Goal: Task Accomplishment & Management: Manage account settings

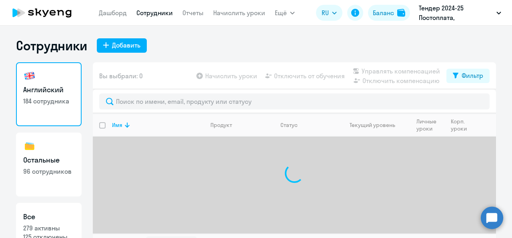
select select "30"
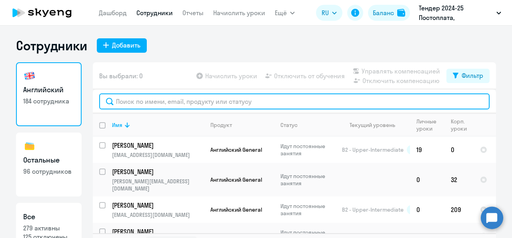
click at [171, 103] on input "text" at bounding box center [294, 102] width 390 height 16
paste input "[EMAIL_ADDRESS][DOMAIN_NAME]"
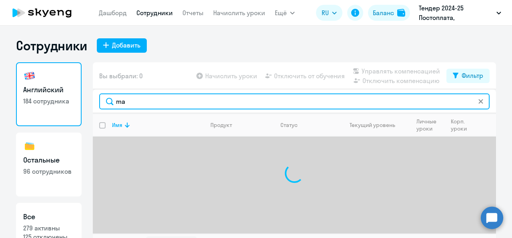
type input "m"
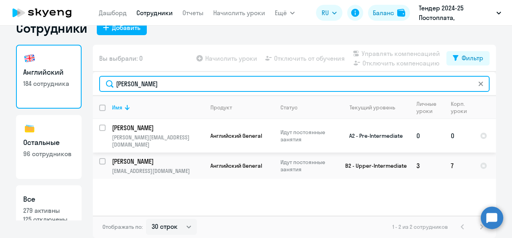
type input "[PERSON_NAME]"
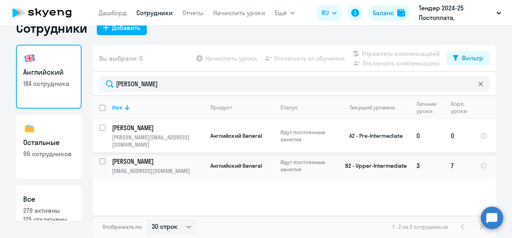
click at [178, 132] on p "[PERSON_NAME]" at bounding box center [157, 128] width 90 height 9
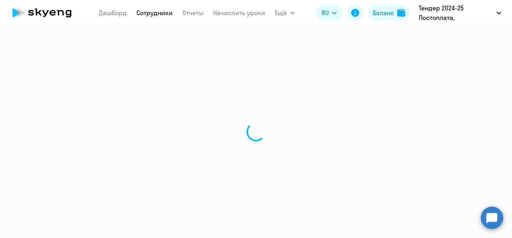
select select "english"
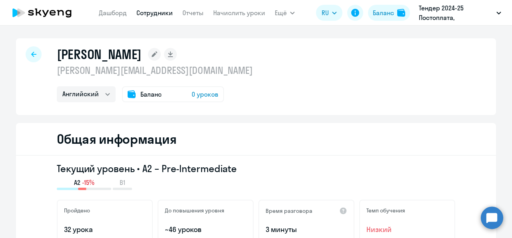
click at [200, 92] on span "0 уроков" at bounding box center [205, 95] width 27 height 10
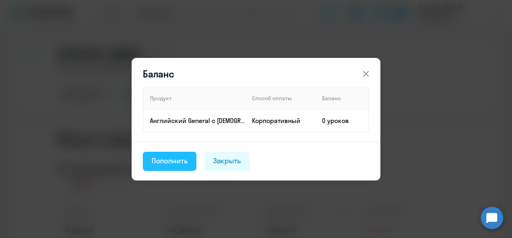
click at [182, 153] on button "Пополнить" at bounding box center [170, 161] width 54 height 19
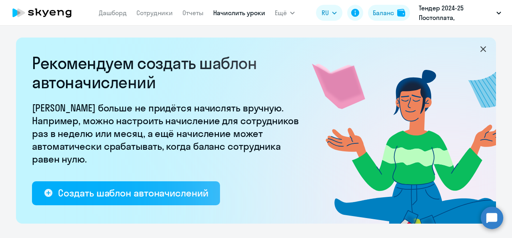
click at [182, 153] on p "[PERSON_NAME] больше не придётся начислять вручную. Например, можно настроить н…" at bounding box center [168, 134] width 272 height 64
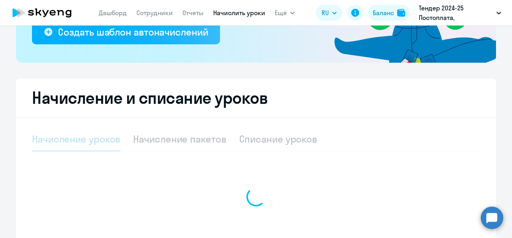
select select "10"
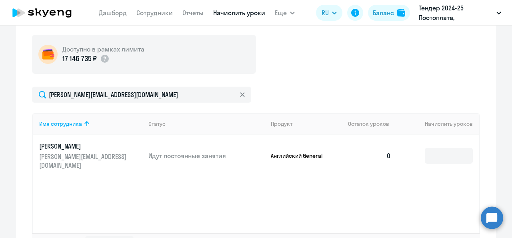
scroll to position [288, 0]
click at [425, 148] on input at bounding box center [449, 156] width 48 height 16
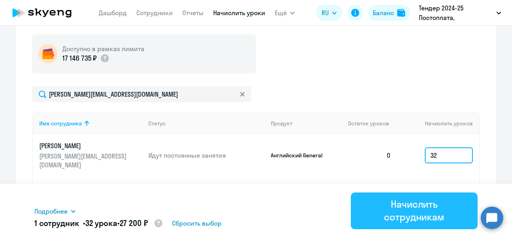
type input "32"
click at [409, 218] on div "Начислить сотрудникам" at bounding box center [414, 211] width 104 height 26
